Goal: Information Seeking & Learning: Learn about a topic

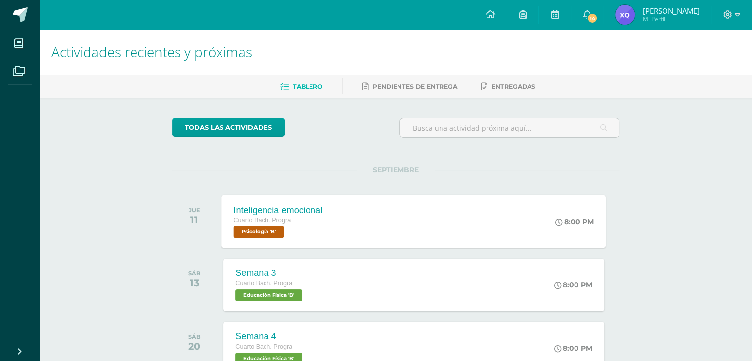
click at [373, 228] on div "Inteligencia emocional Cuarto [PERSON_NAME]. Progra Psicología 'B' 8:00 PM Inte…" at bounding box center [414, 221] width 384 height 53
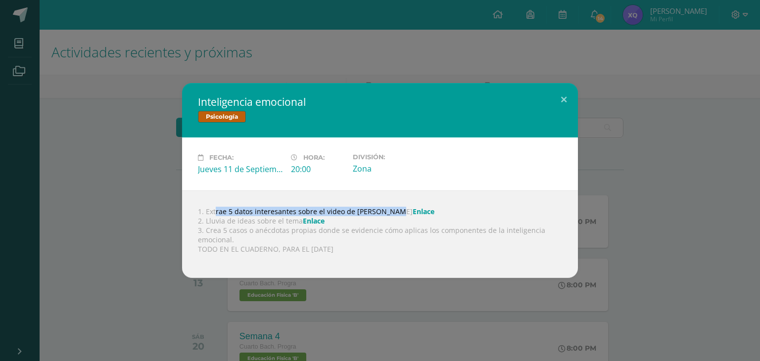
drag, startPoint x: 202, startPoint y: 212, endPoint x: 368, endPoint y: 214, distance: 166.7
click at [368, 214] on div "1. Extrae 5 datos interesantes sobre el video de [PERSON_NAME] 2. Lluvia de ide…" at bounding box center [380, 234] width 396 height 88
copy div ". Extrae 5 datos interesantes sobre el video de [PERSON_NAME]"
click at [412, 214] on link "Enlace" at bounding box center [423, 211] width 22 height 9
click at [311, 221] on link "Enlace" at bounding box center [314, 220] width 22 height 9
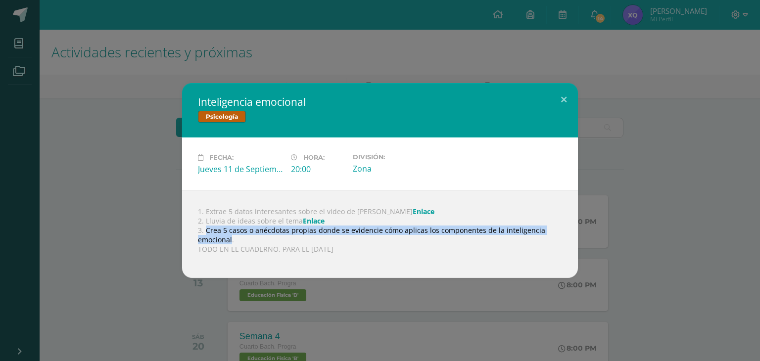
drag, startPoint x: 206, startPoint y: 228, endPoint x: 231, endPoint y: 238, distance: 27.6
click at [231, 238] on div "1. Extrae 5 datos interesantes sobre el video de [PERSON_NAME] 2. Lluvia de ide…" at bounding box center [380, 234] width 396 height 88
copy div "Crea 5 casos o anécdotas propias donde se evidencie cómo aplicas los componente…"
